Goal: Information Seeking & Learning: Learn about a topic

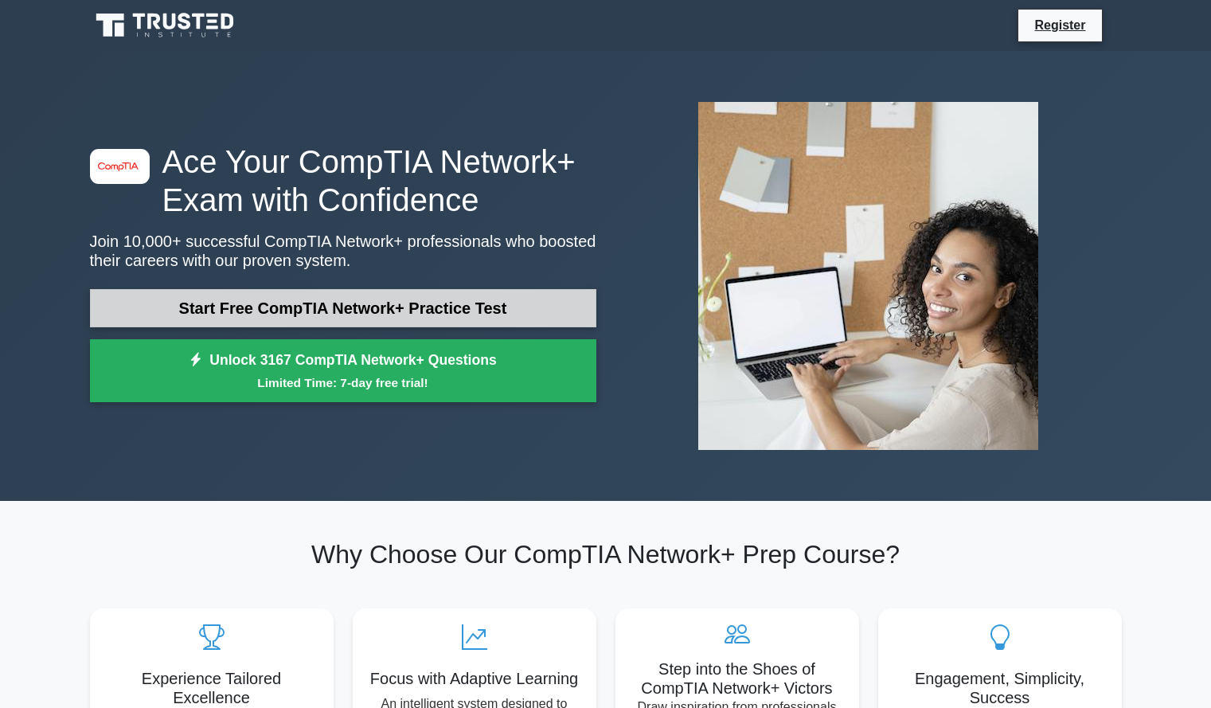
click at [320, 303] on link "Start Free CompTIA Network+ Practice Test" at bounding box center [343, 308] width 506 height 38
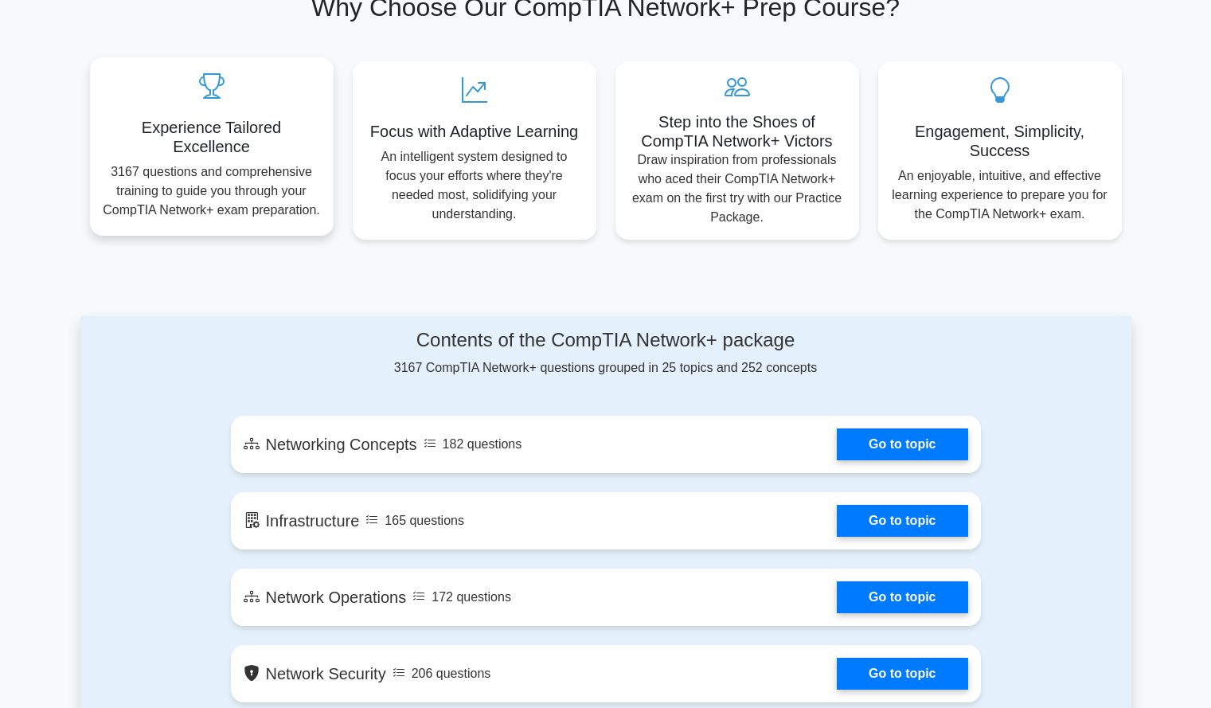
scroll to position [565, 0]
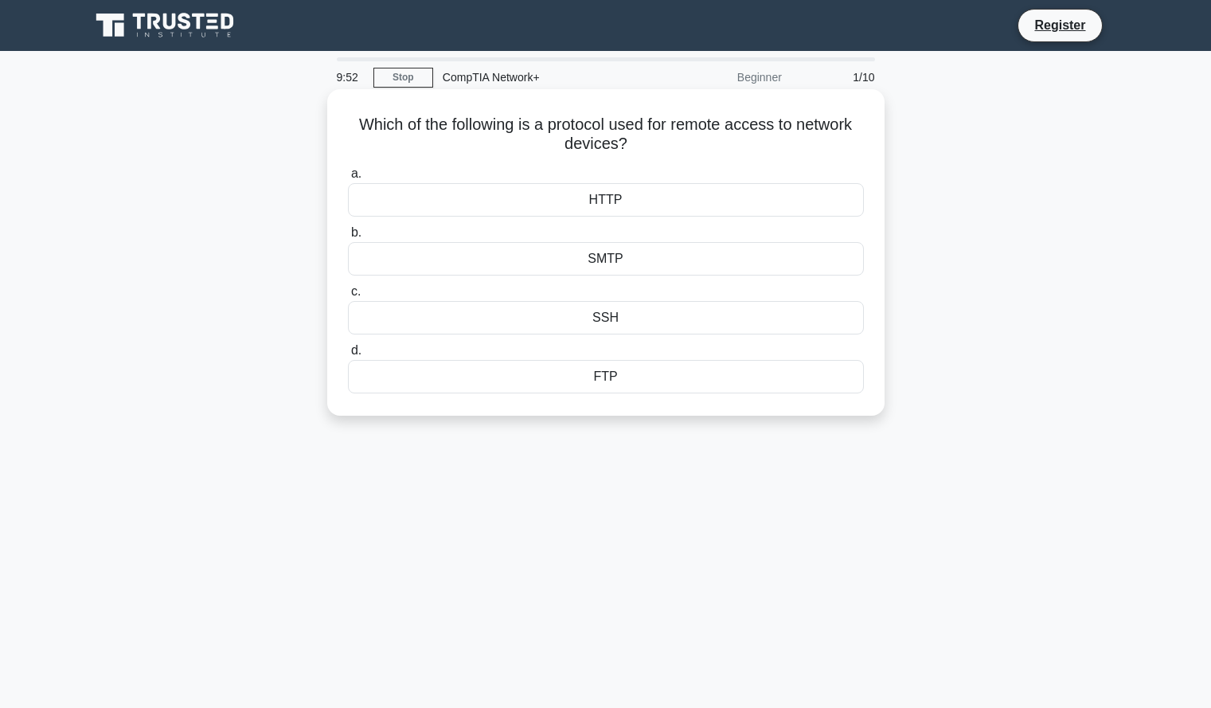
click at [614, 315] on div "SSH" at bounding box center [606, 317] width 516 height 33
click at [348, 297] on input "c. SSH" at bounding box center [348, 292] width 0 height 10
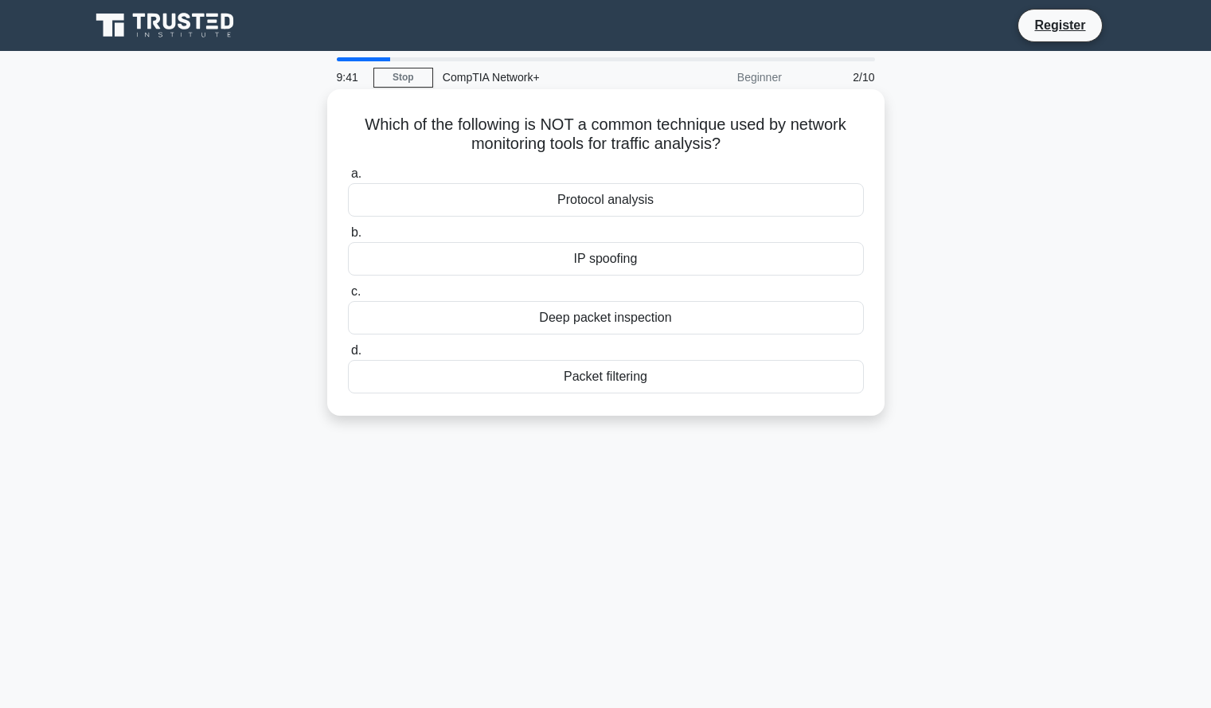
click at [542, 256] on div "IP spoofing" at bounding box center [606, 258] width 516 height 33
click at [348, 238] on input "b. IP spoofing" at bounding box center [348, 233] width 0 height 10
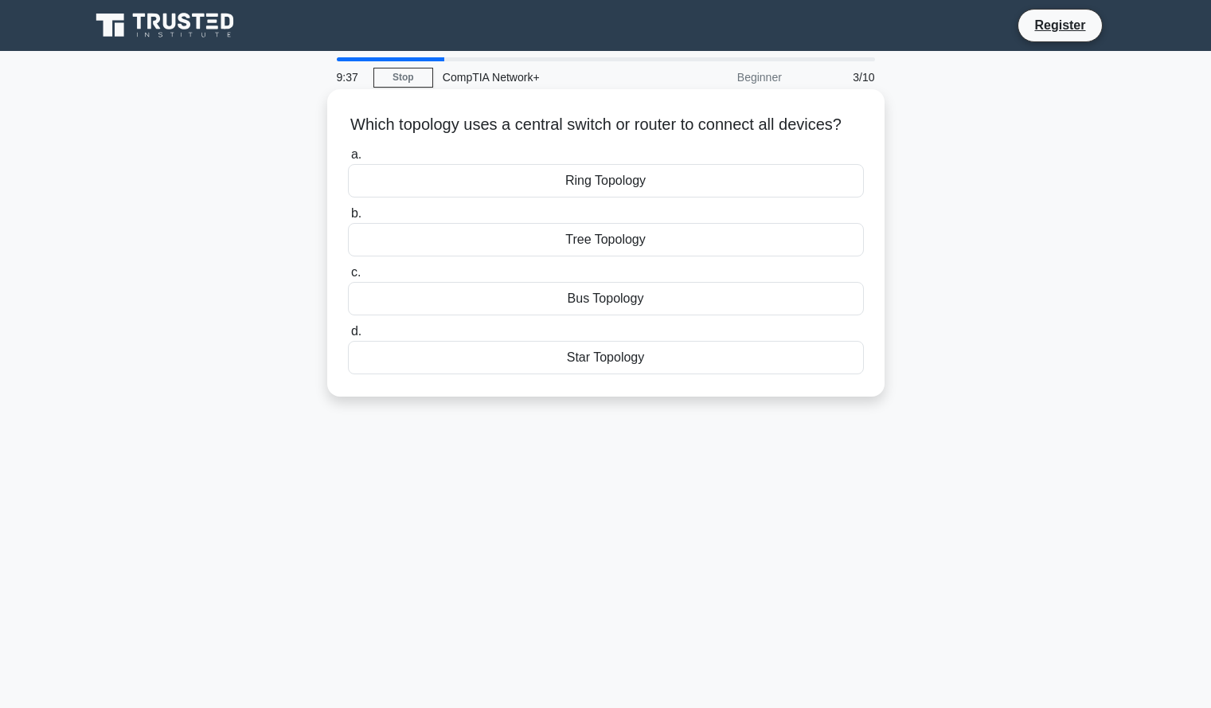
click at [599, 374] on div "Star Topology" at bounding box center [606, 357] width 516 height 33
click at [348, 337] on input "d. Star Topology" at bounding box center [348, 331] width 0 height 10
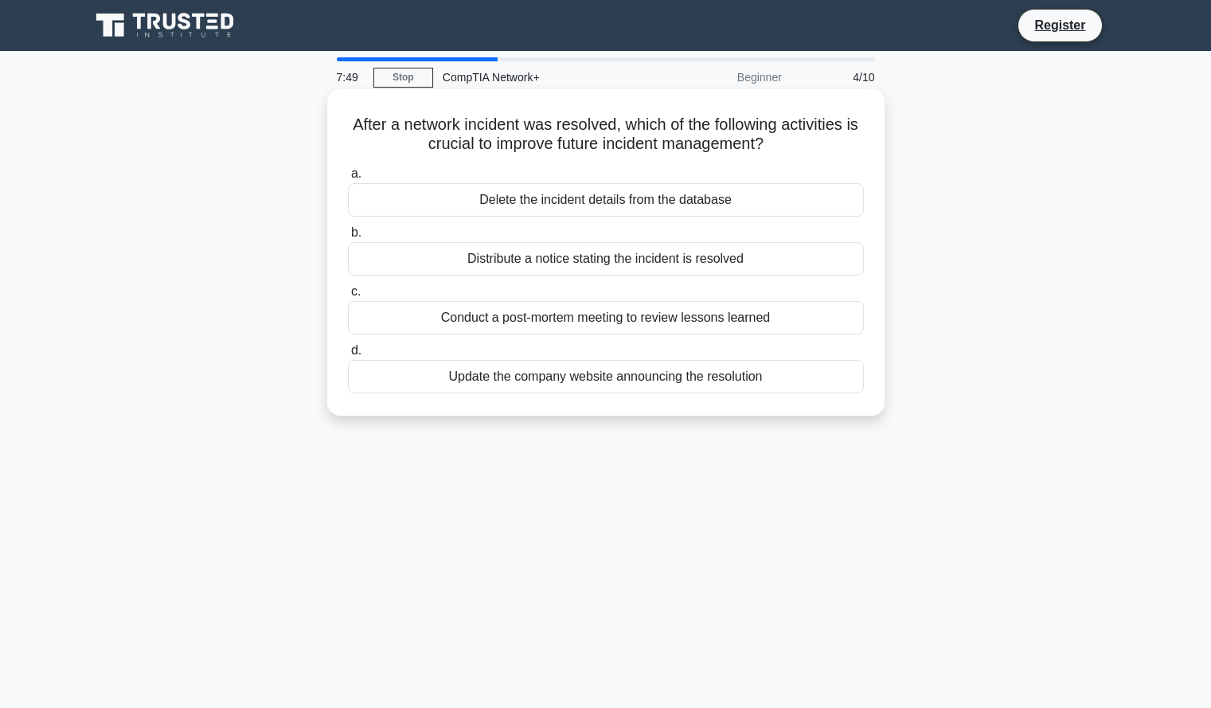
click at [516, 320] on div "Conduct a post-mortem meeting to review lessons learned" at bounding box center [606, 317] width 516 height 33
click at [348, 297] on input "c. Conduct a post-mortem meeting to review lessons learned" at bounding box center [348, 292] width 0 height 10
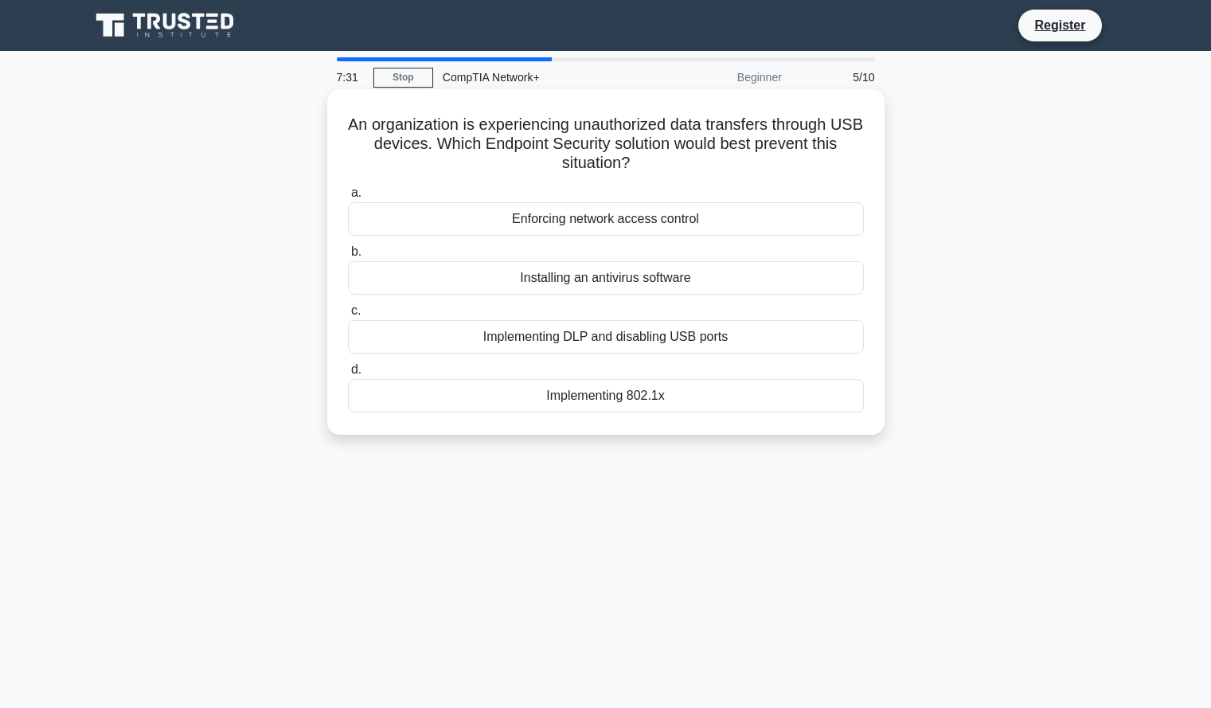
click at [592, 341] on div "Implementing DLP and disabling USB ports" at bounding box center [606, 336] width 516 height 33
click at [348, 316] on input "c. Implementing DLP and disabling USB ports" at bounding box center [348, 311] width 0 height 10
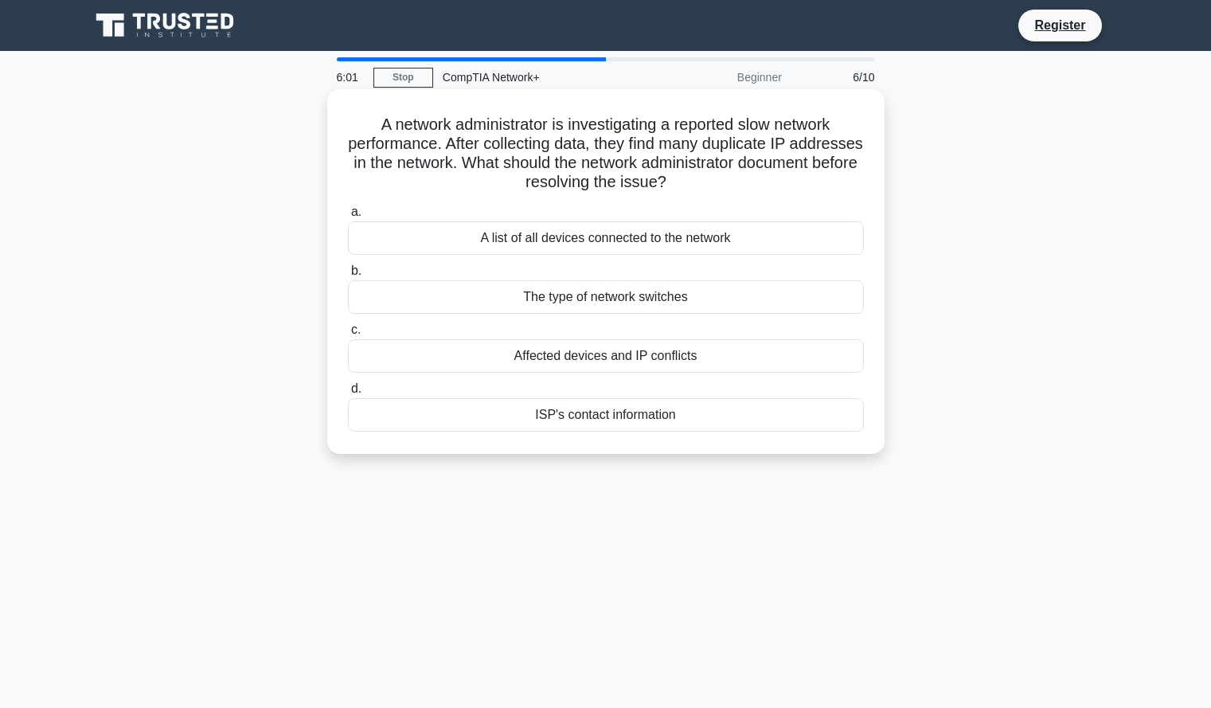
click at [580, 358] on div "Affected devices and IP conflicts" at bounding box center [606, 355] width 516 height 33
click at [348, 335] on input "c. Affected devices and IP conflicts" at bounding box center [348, 330] width 0 height 10
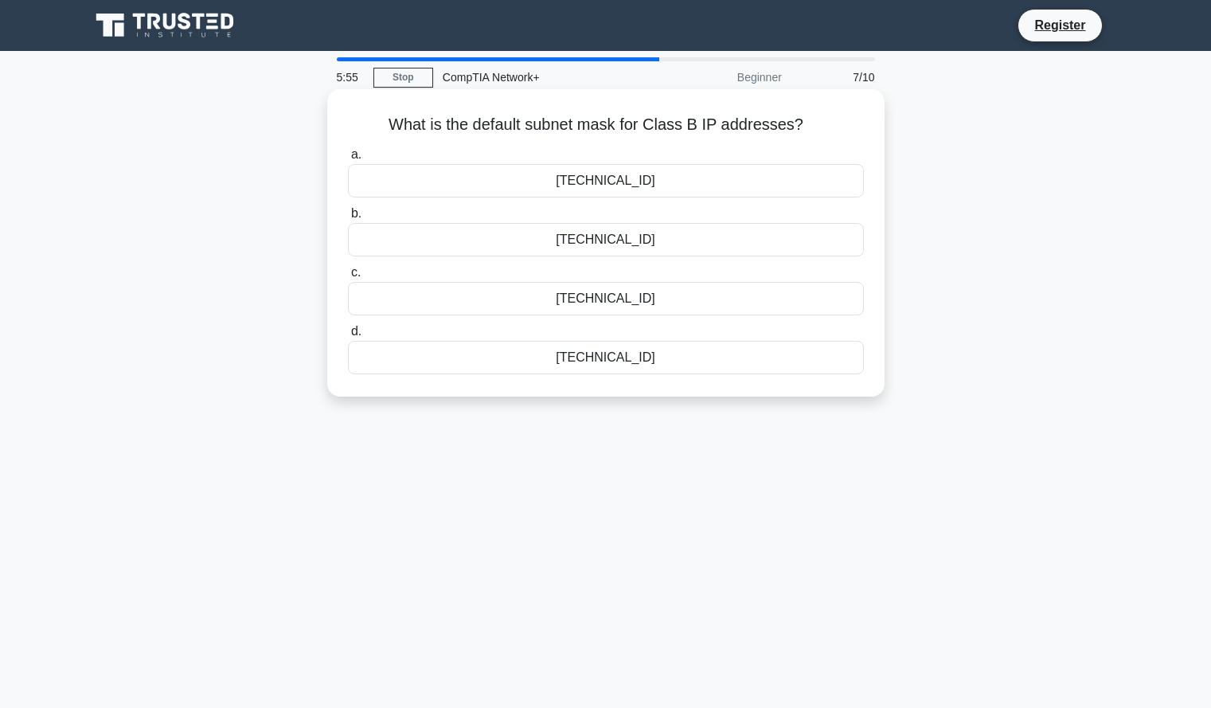
click at [584, 188] on div "[TECHNICAL_ID]" at bounding box center [606, 180] width 516 height 33
click at [348, 160] on input "a. [TECHNICAL_ID]" at bounding box center [348, 155] width 0 height 10
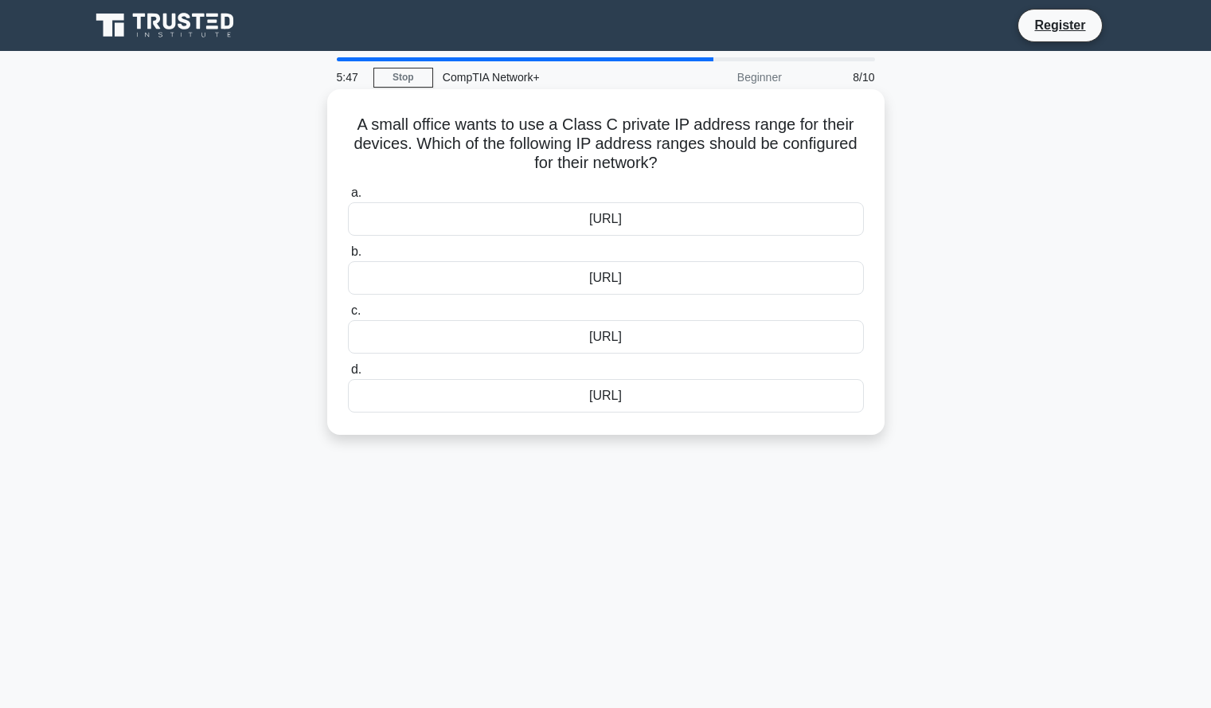
click at [594, 278] on div "[URL]" at bounding box center [606, 277] width 516 height 33
click at [348, 257] on input "b. [URL]" at bounding box center [348, 252] width 0 height 10
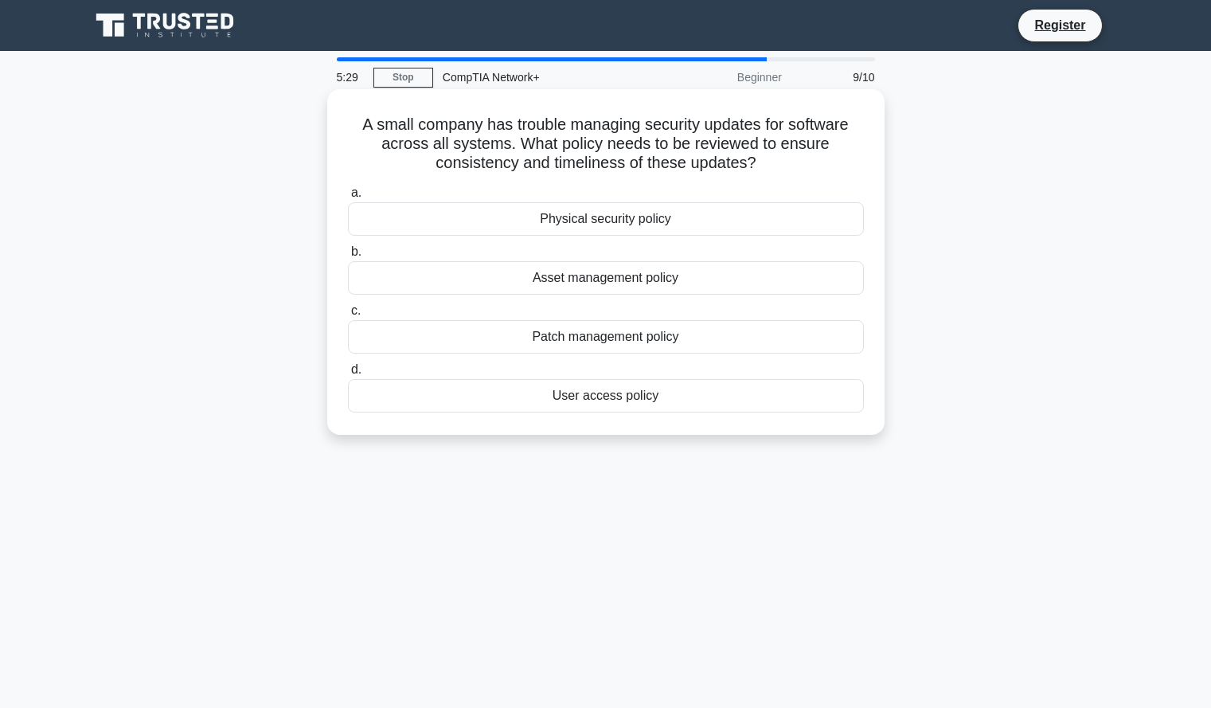
click at [612, 333] on div "Patch management policy" at bounding box center [606, 336] width 516 height 33
click at [348, 316] on input "c. Patch management policy" at bounding box center [348, 311] width 0 height 10
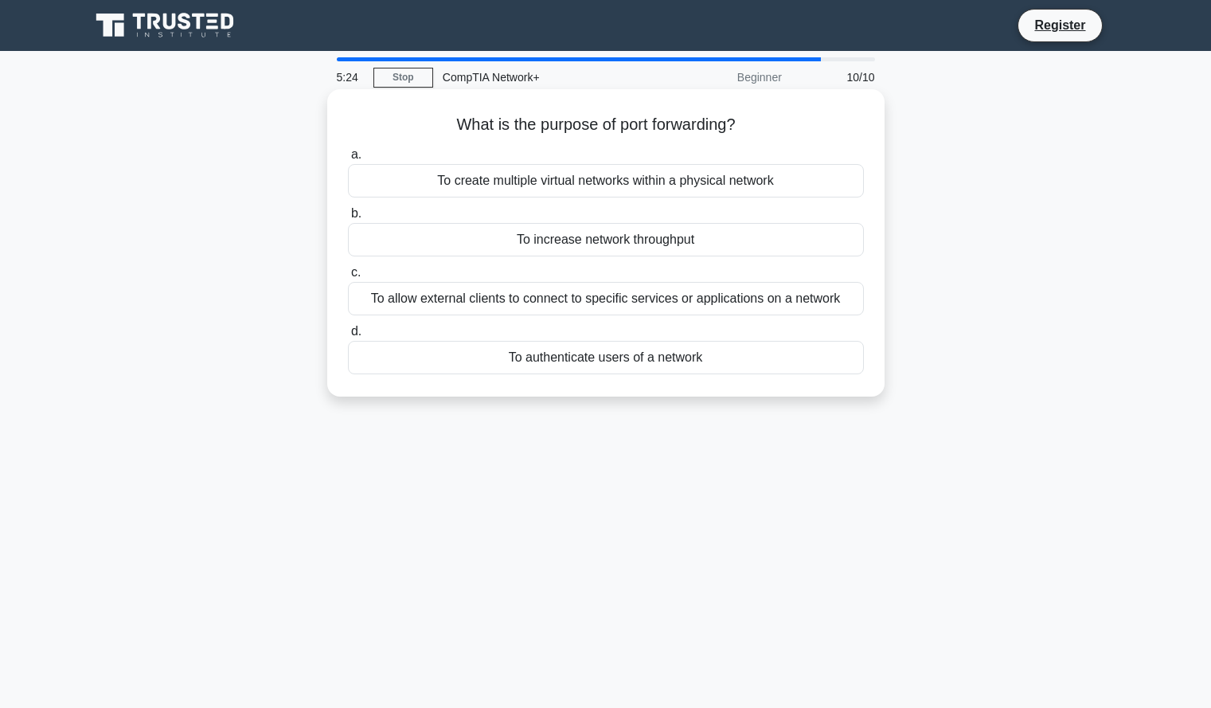
click at [522, 132] on h5 "What is the purpose of port forwarding? .spinner_0XTQ{transform-origin:center;a…" at bounding box center [605, 125] width 519 height 21
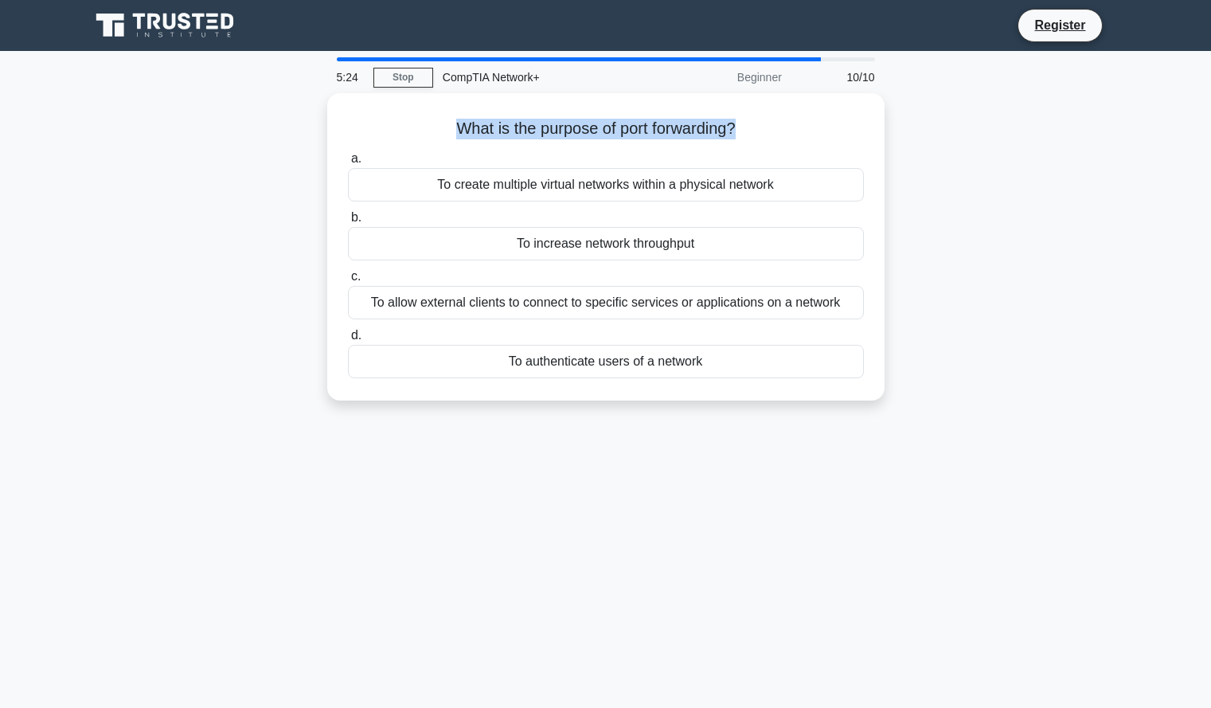
copy div "What is the purpose of port forwarding? .spinner_0XTQ{transform-origin:center;a…"
click at [267, 251] on div "What is the purpose of port forwarding? .spinner_0XTQ{transform-origin:center;a…" at bounding box center [605, 256] width 1051 height 326
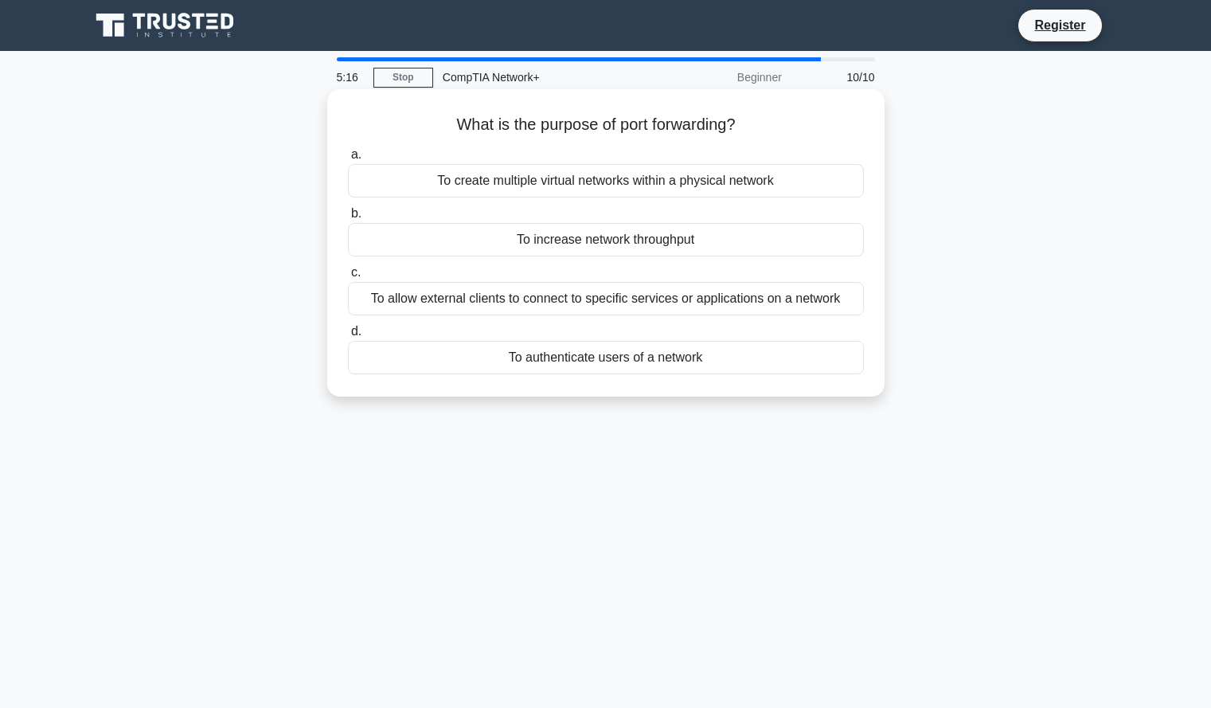
click at [435, 304] on div "To allow external clients to connect to specific services or applications on a …" at bounding box center [606, 298] width 516 height 33
click at [348, 278] on input "c. To allow external clients to connect to specific services or applications on…" at bounding box center [348, 273] width 0 height 10
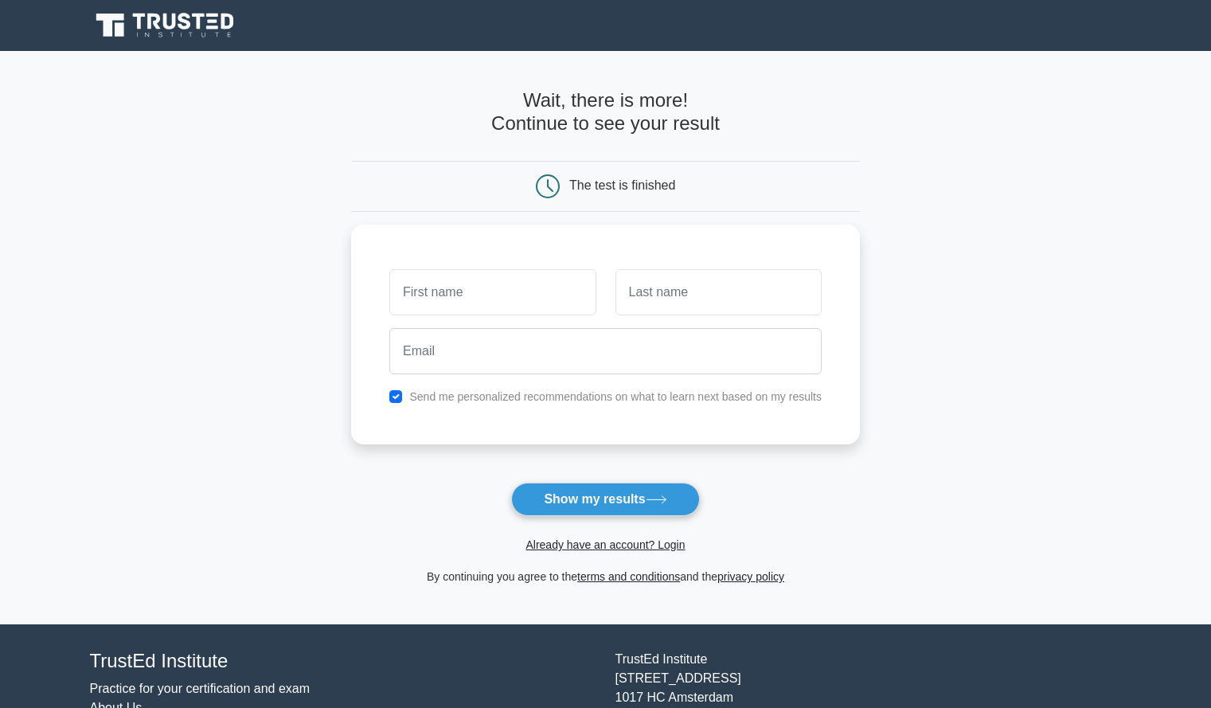
click at [320, 365] on main "Wait, there is more! Continue to see your result The test is finished and the" at bounding box center [605, 337] width 1211 height 573
click at [314, 295] on main "Wait, there is more! Continue to see your result The test is finished and the" at bounding box center [605, 337] width 1211 height 573
click at [584, 482] on form "Wait, there is more! Continue to see your result The test is finished and the" at bounding box center [605, 337] width 509 height 497
click at [564, 503] on button "Show my results" at bounding box center [605, 498] width 188 height 33
